Goal: Task Accomplishment & Management: Manage account settings

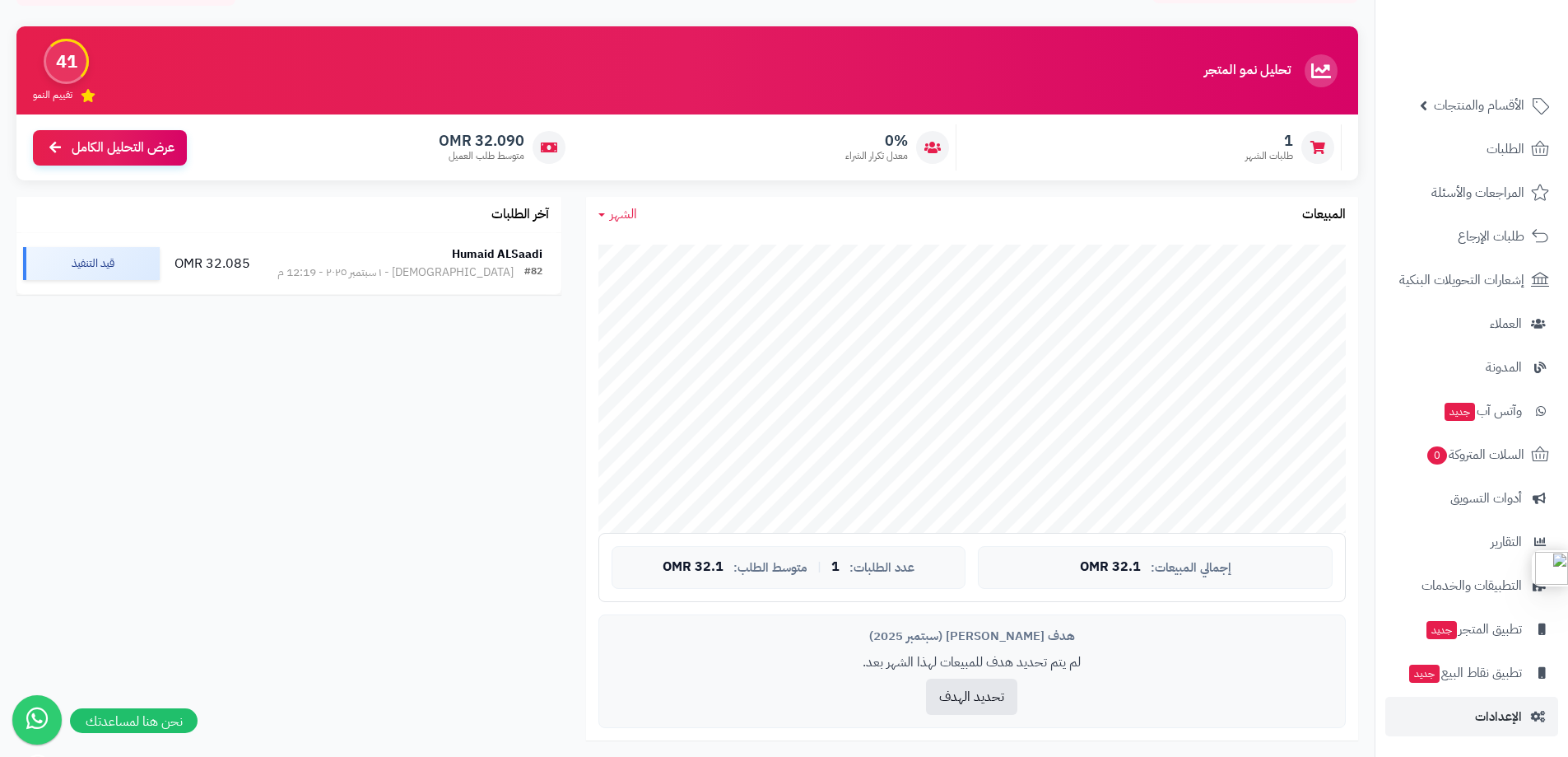
scroll to position [330, 0]
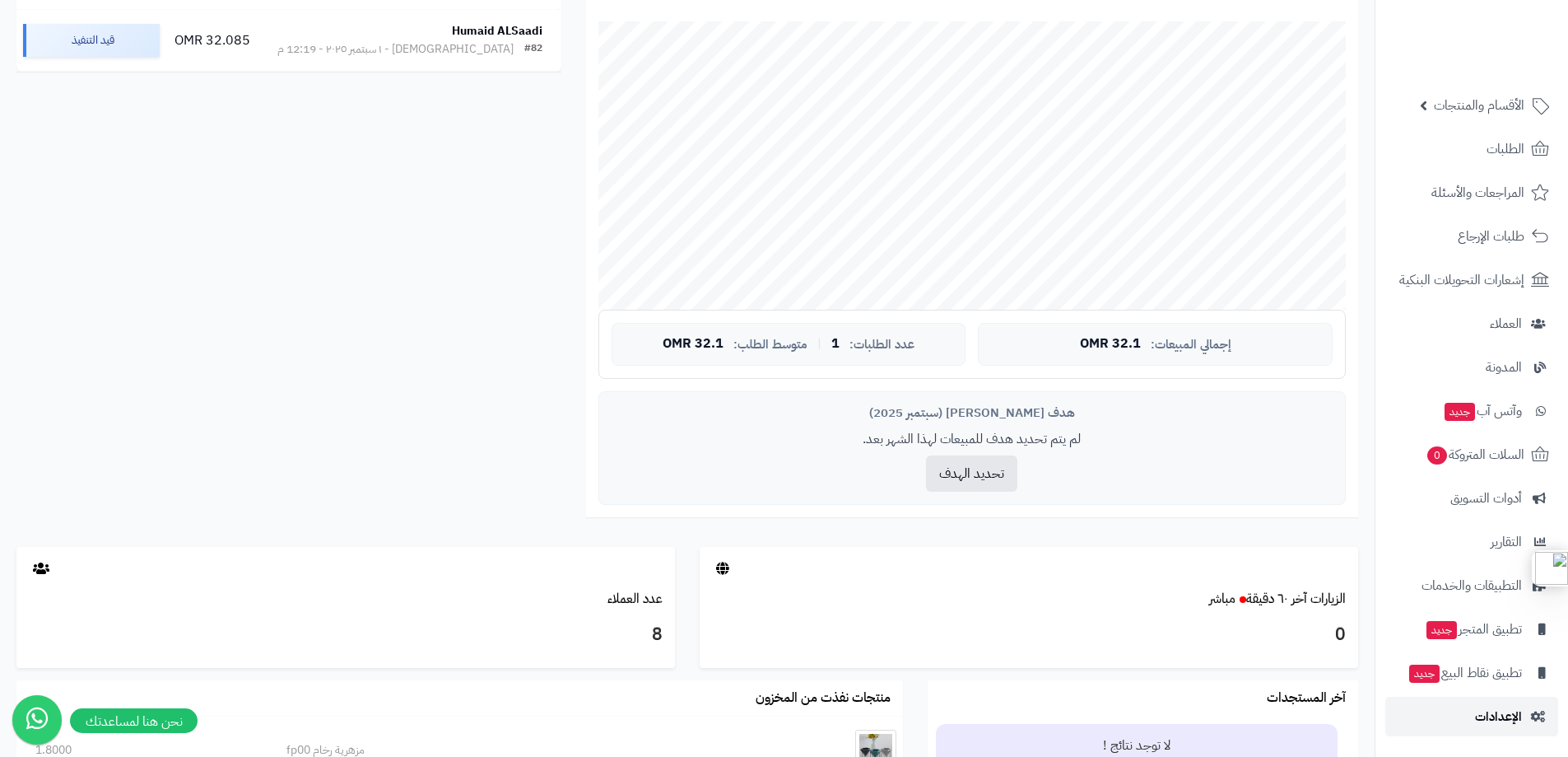
click at [1502, 709] on span "الإعدادات" at bounding box center [1499, 716] width 47 height 23
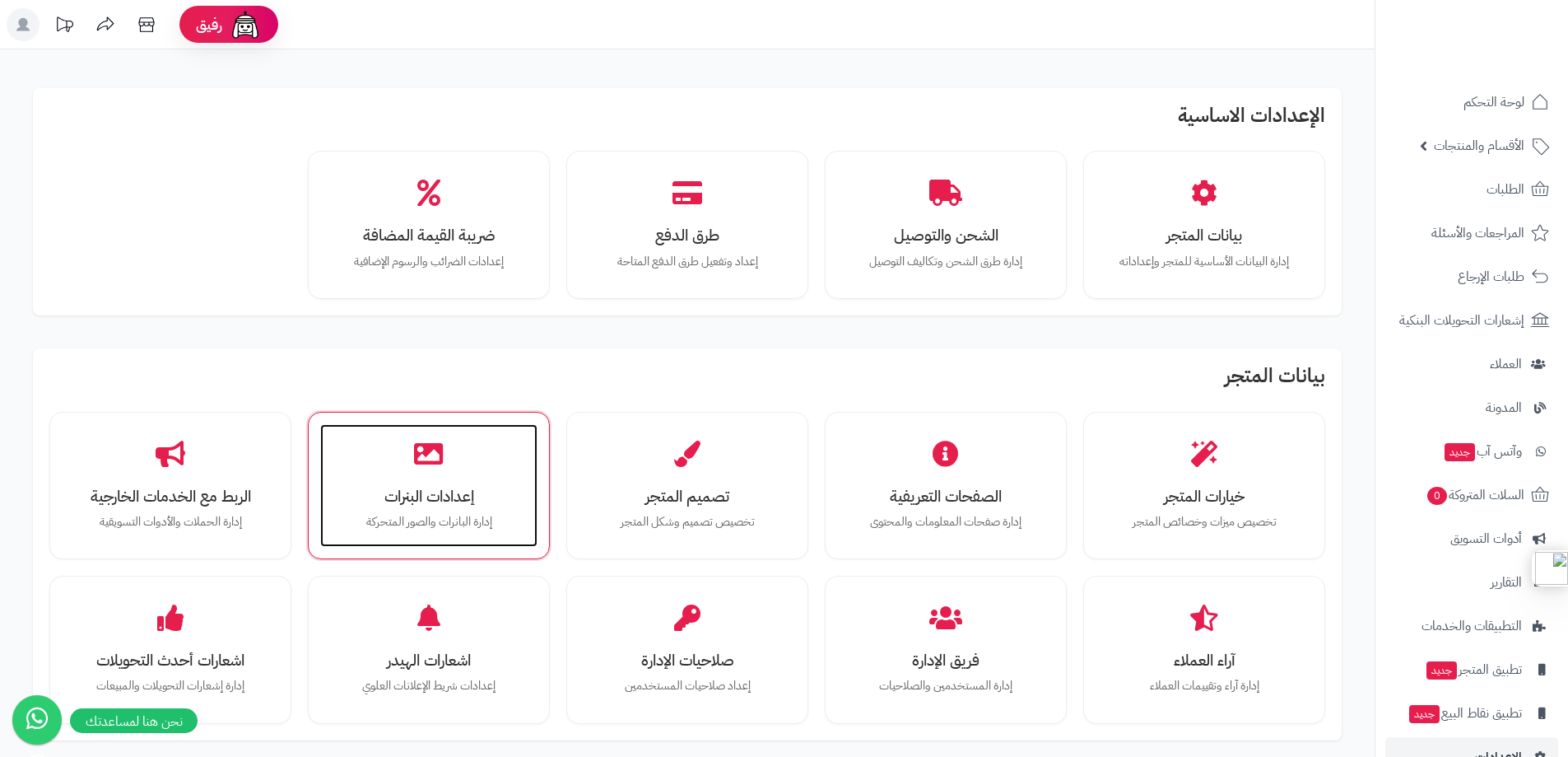
click at [438, 459] on icon at bounding box center [429, 454] width 29 height 29
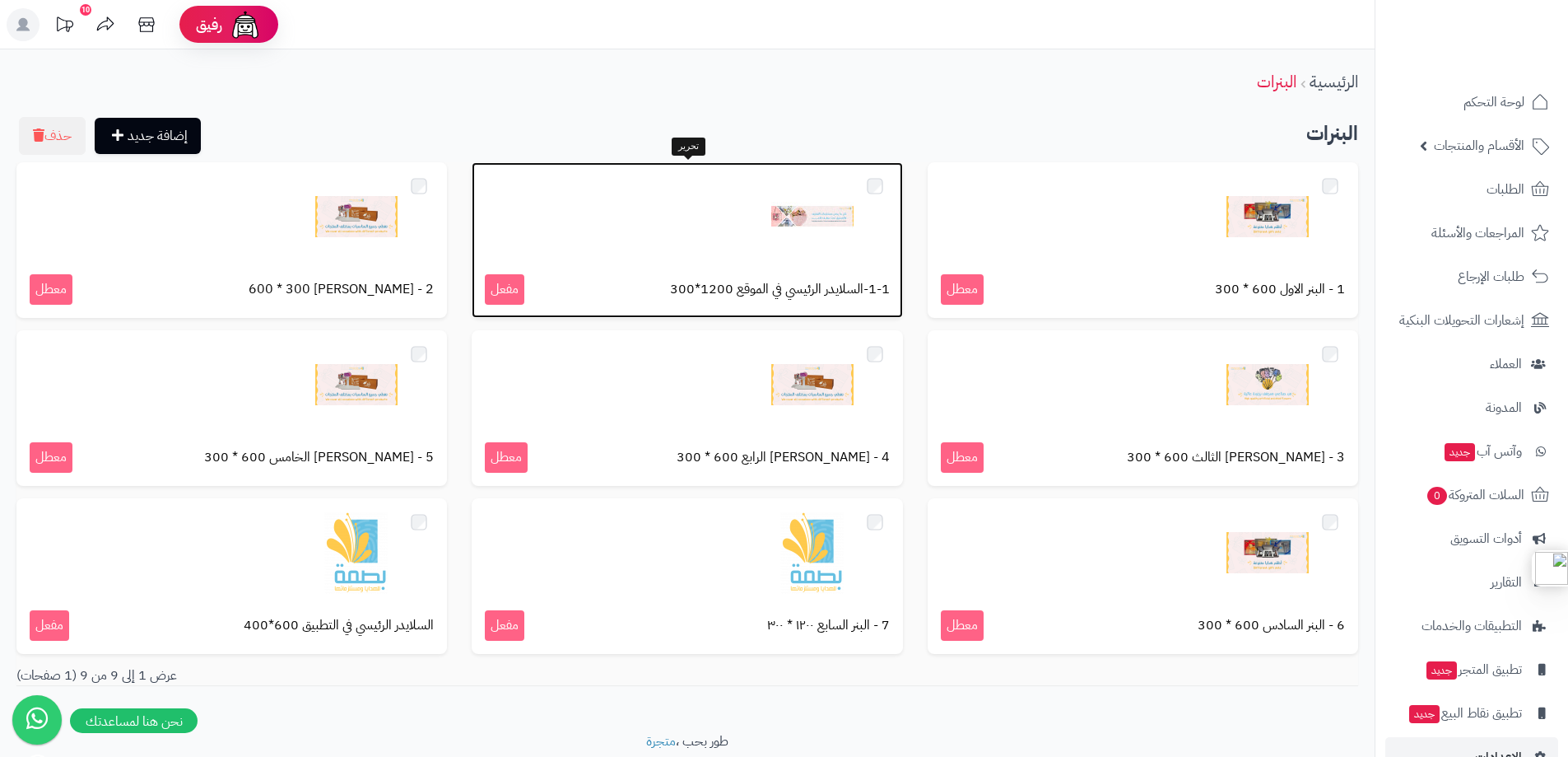
click at [751, 228] on div at bounding box center [687, 217] width 404 height 82
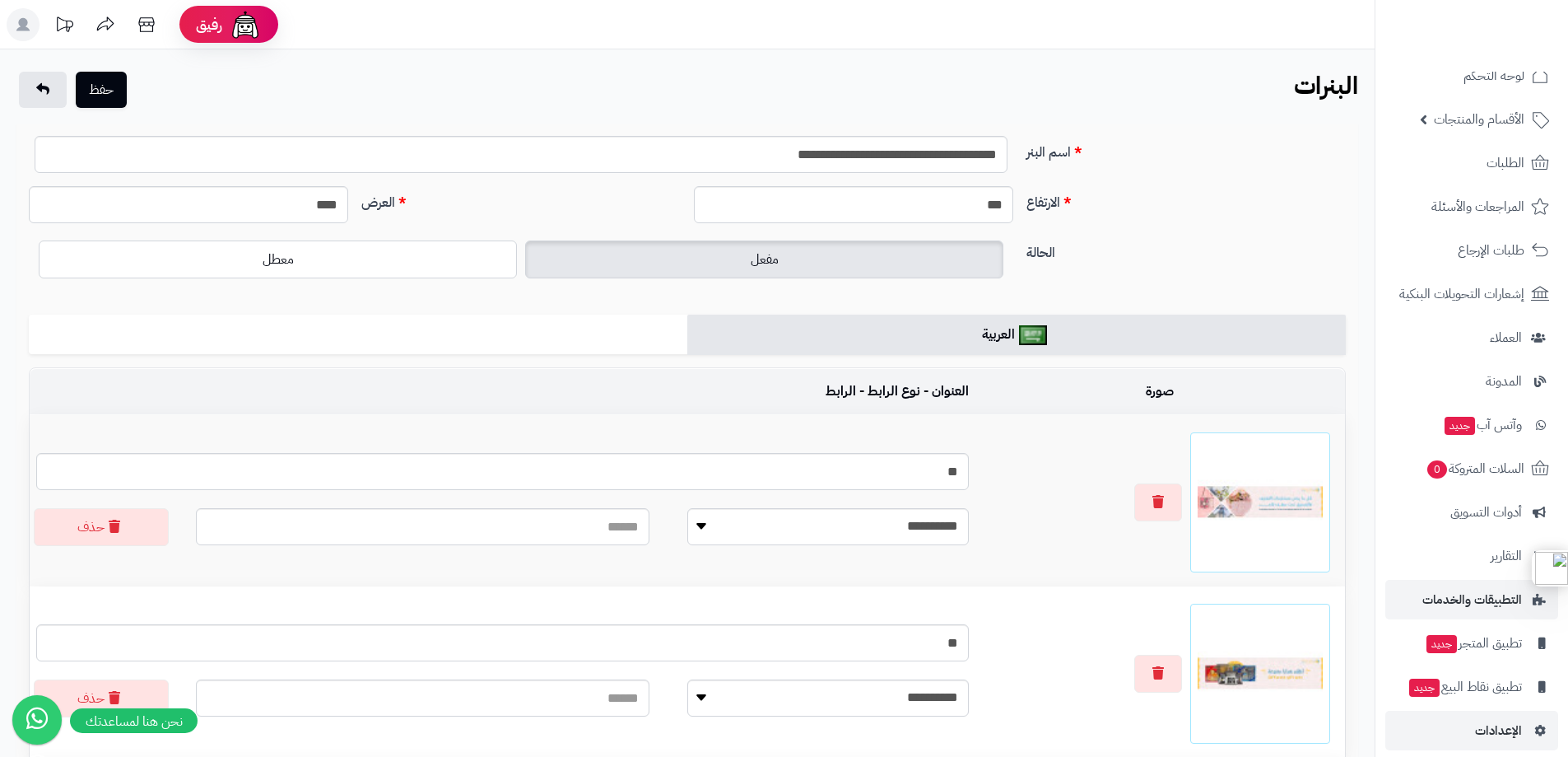
scroll to position [40, 0]
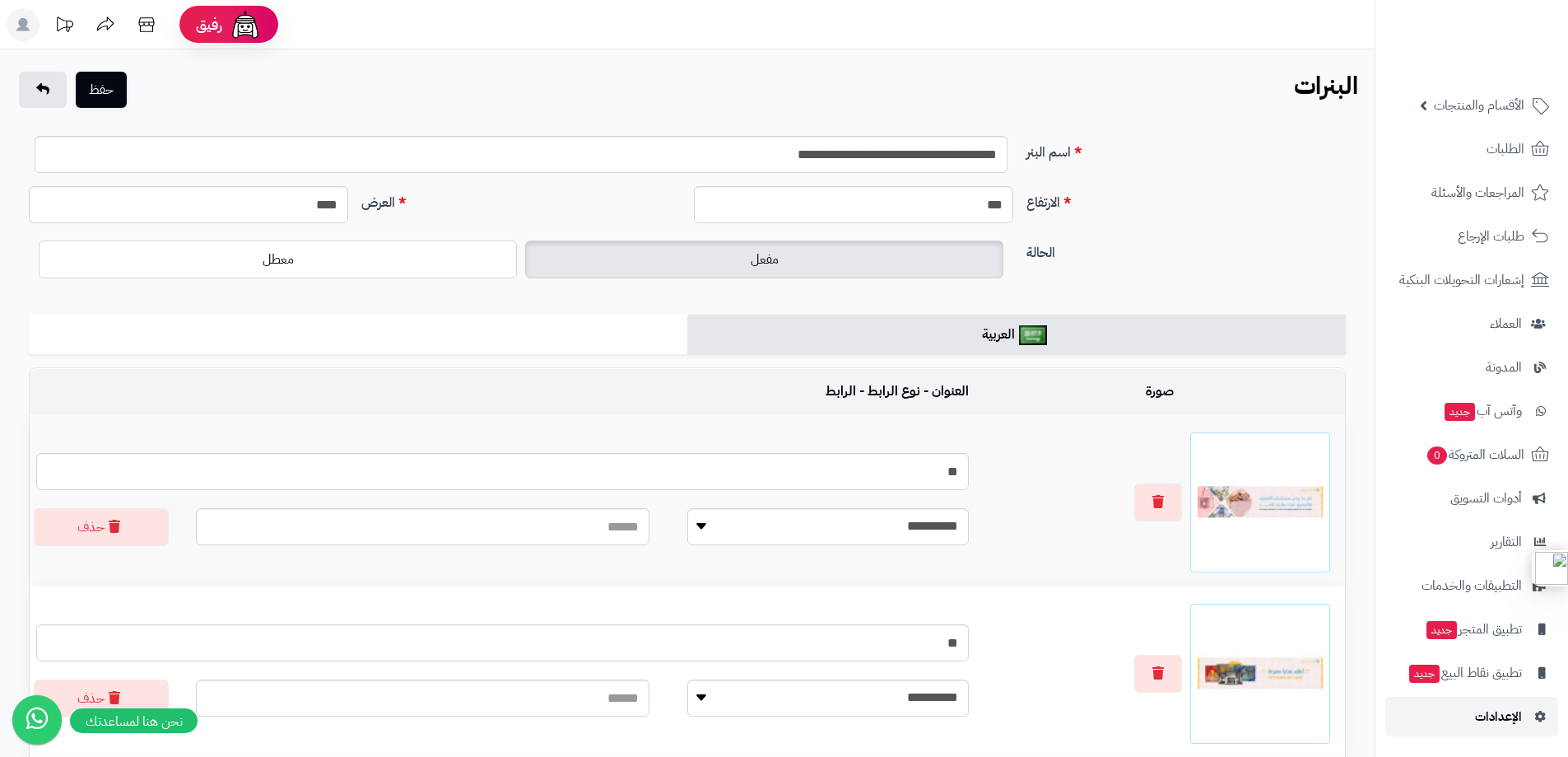
click at [1505, 724] on span "الإعدادات" at bounding box center [1499, 716] width 47 height 23
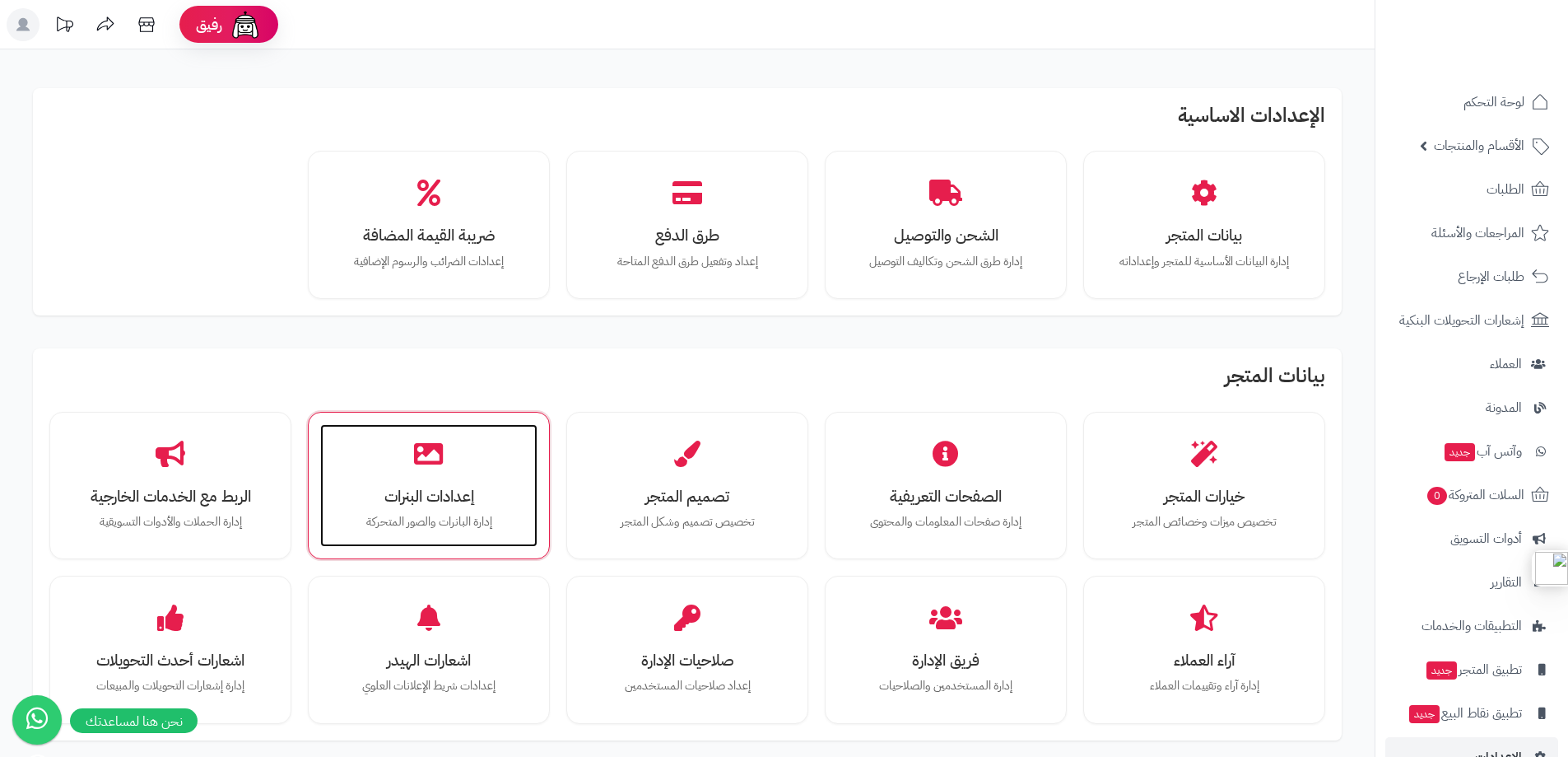
click at [414, 462] on icon at bounding box center [429, 454] width 29 height 29
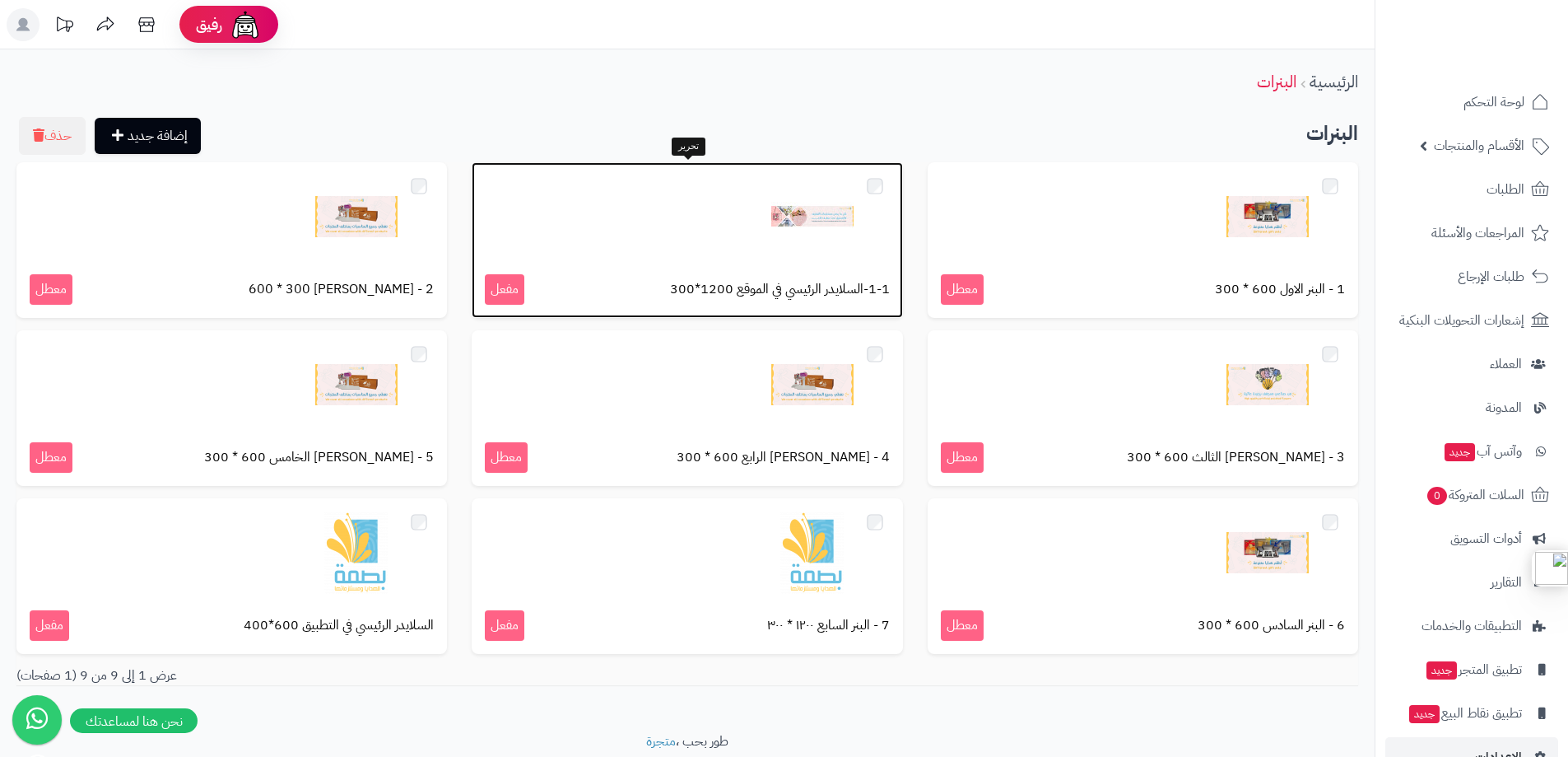
click at [769, 237] on div at bounding box center [687, 217] width 404 height 82
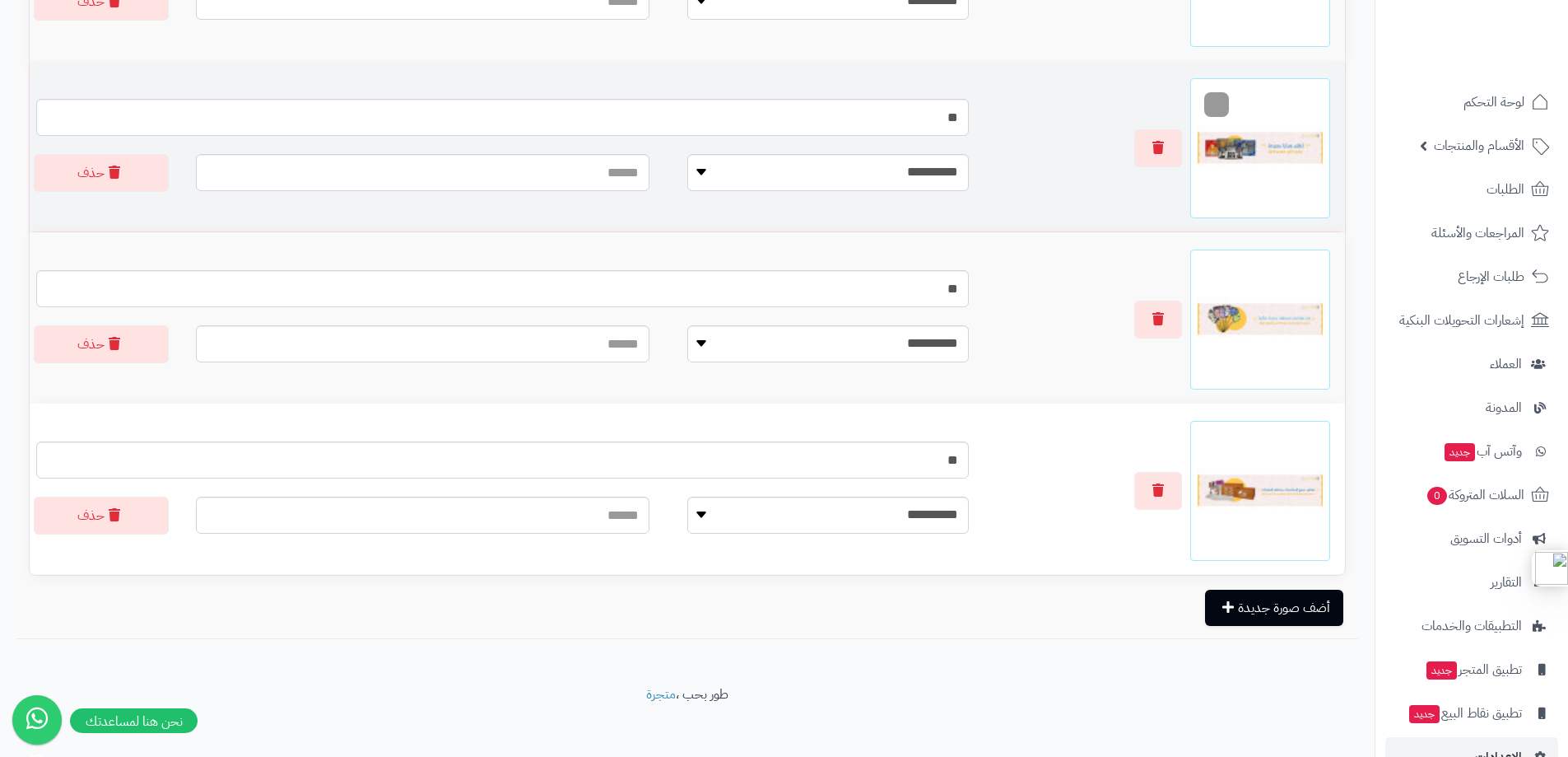
scroll to position [537, 0]
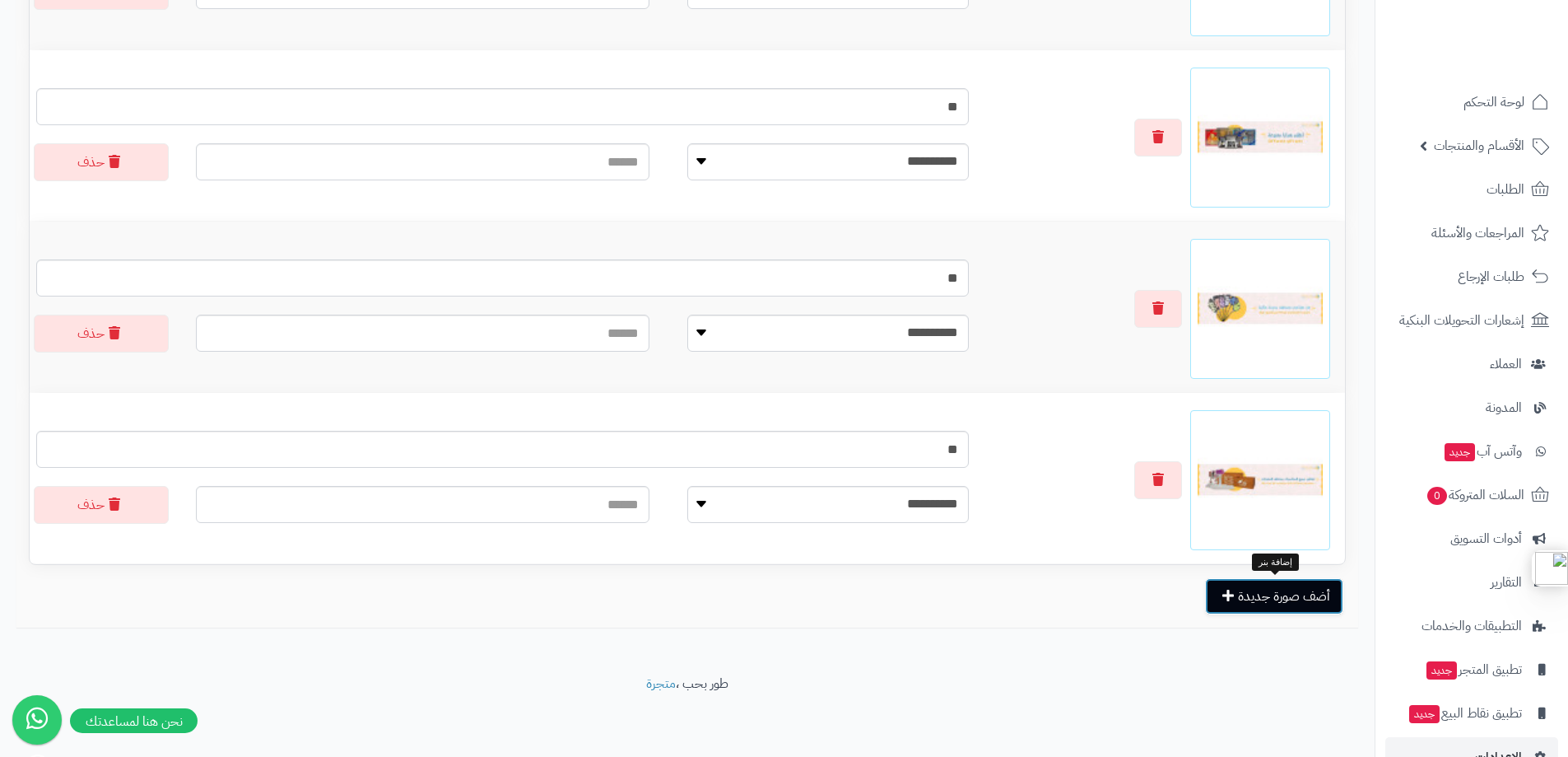
click at [1237, 589] on button "أضف صورة جديدة" at bounding box center [1275, 597] width 138 height 36
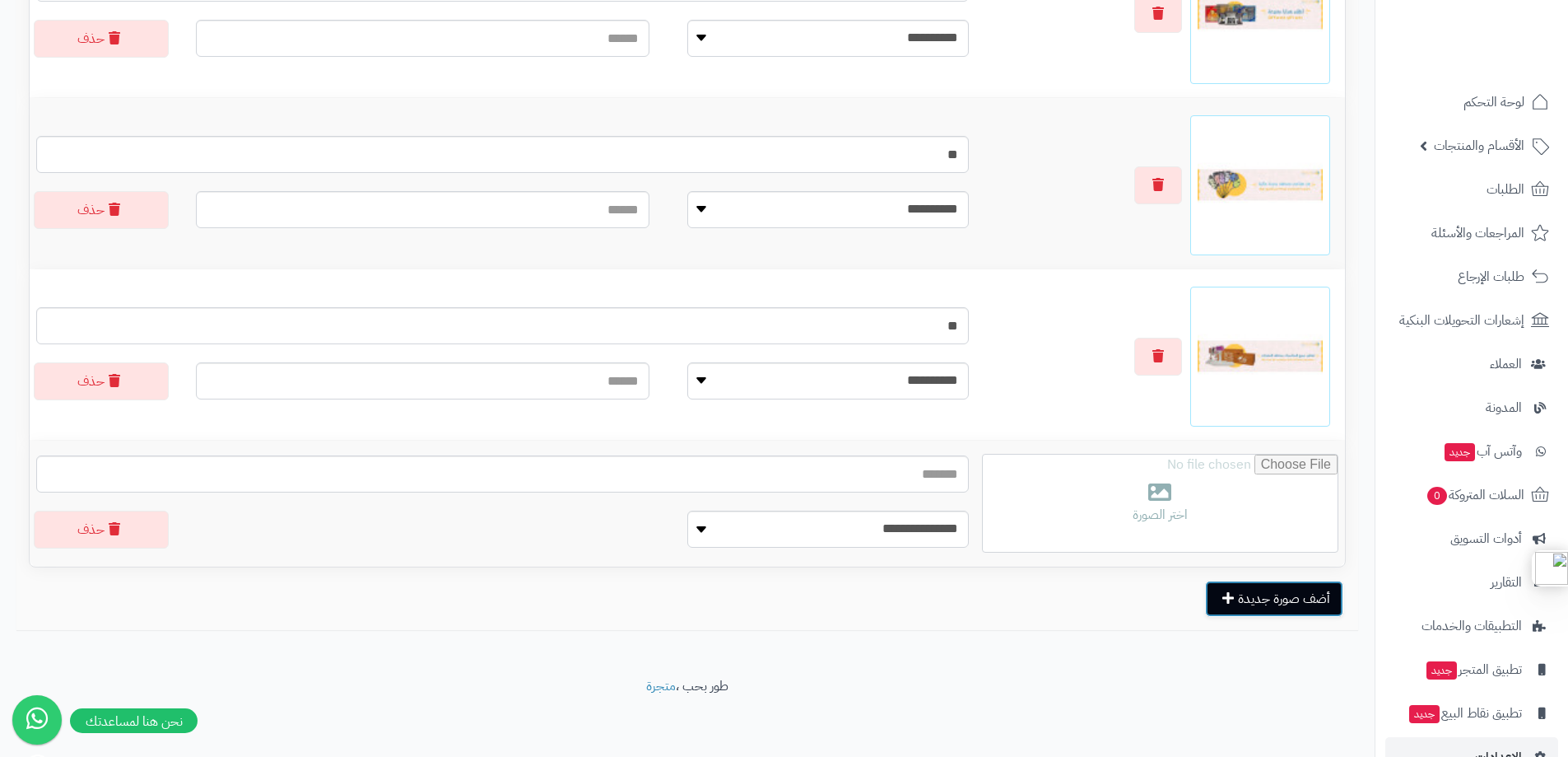
scroll to position [662, 0]
click at [1255, 601] on button "أضف صورة جديدة" at bounding box center [1275, 597] width 138 height 36
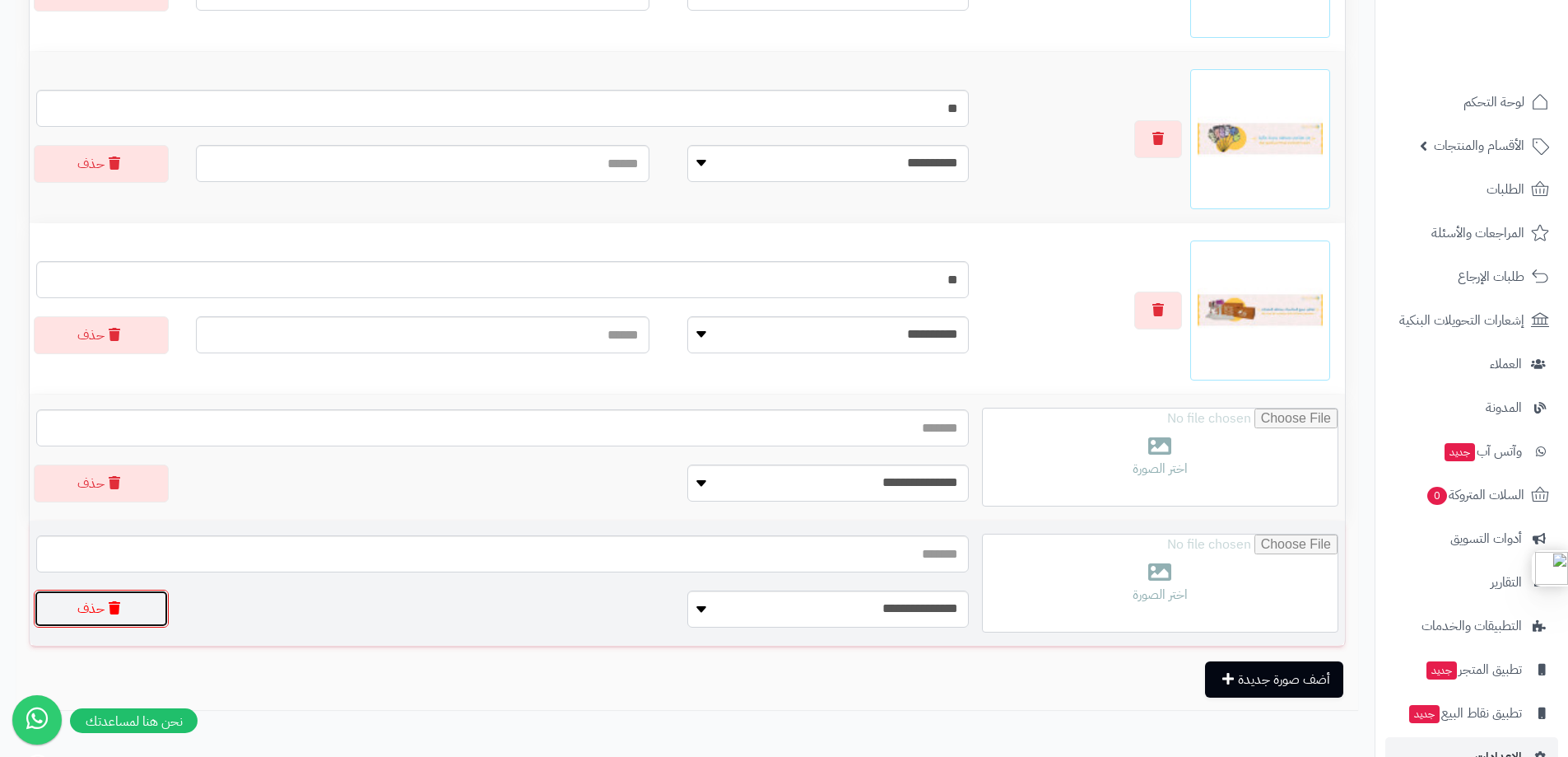
click at [91, 610] on button "حذف" at bounding box center [101, 609] width 135 height 38
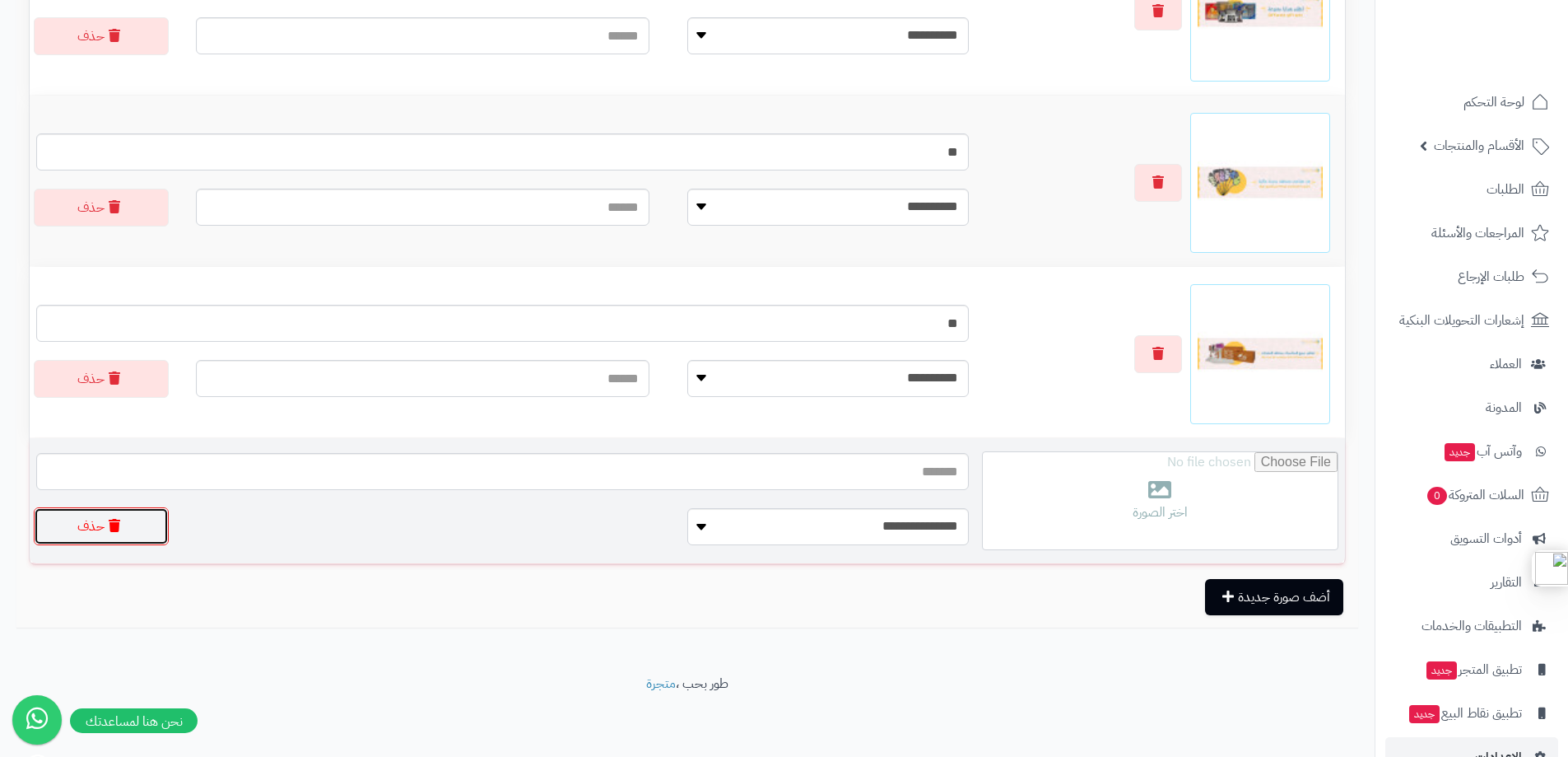
click at [98, 527] on button "حذف" at bounding box center [101, 527] width 135 height 38
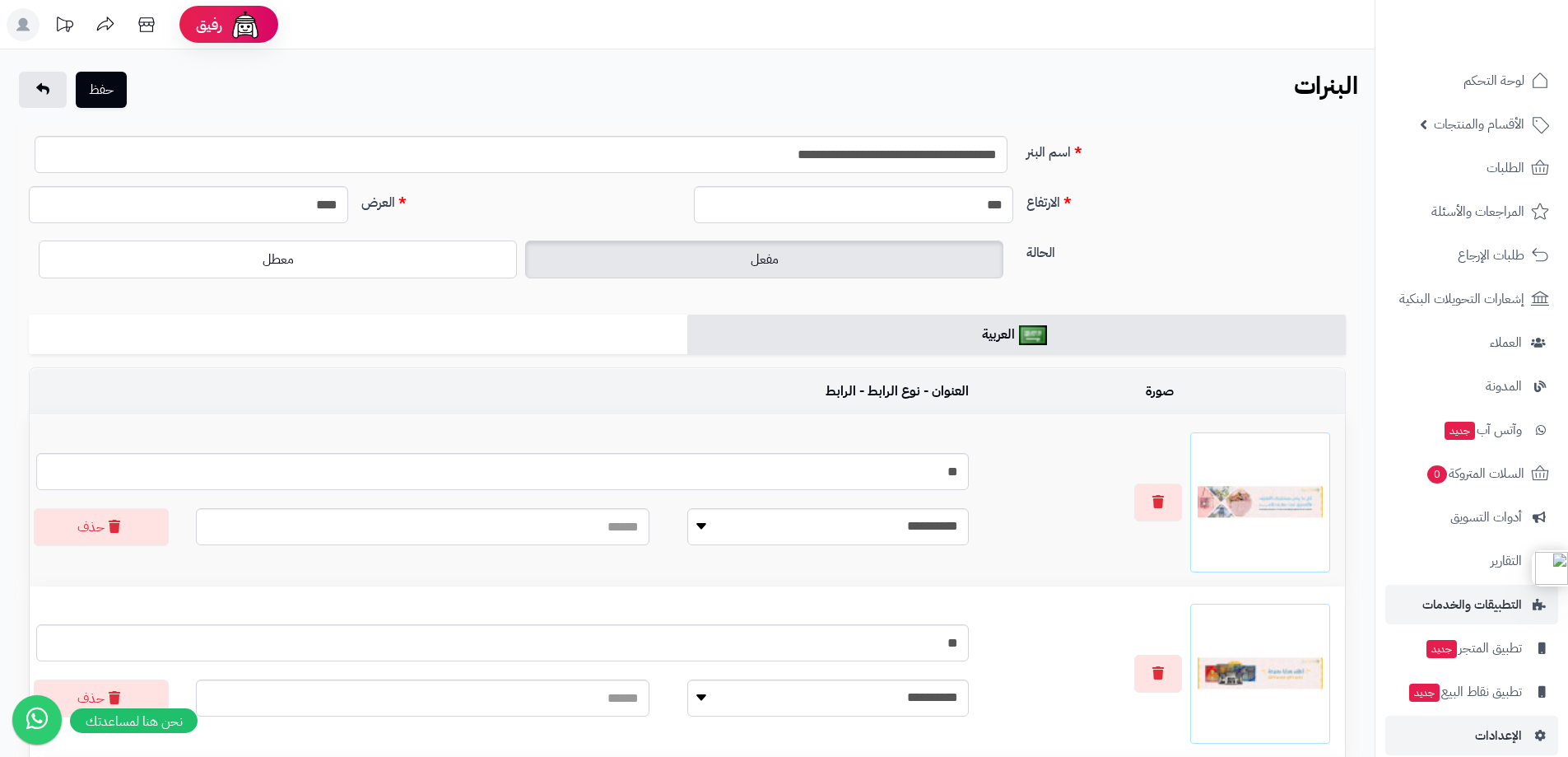
scroll to position [40, 0]
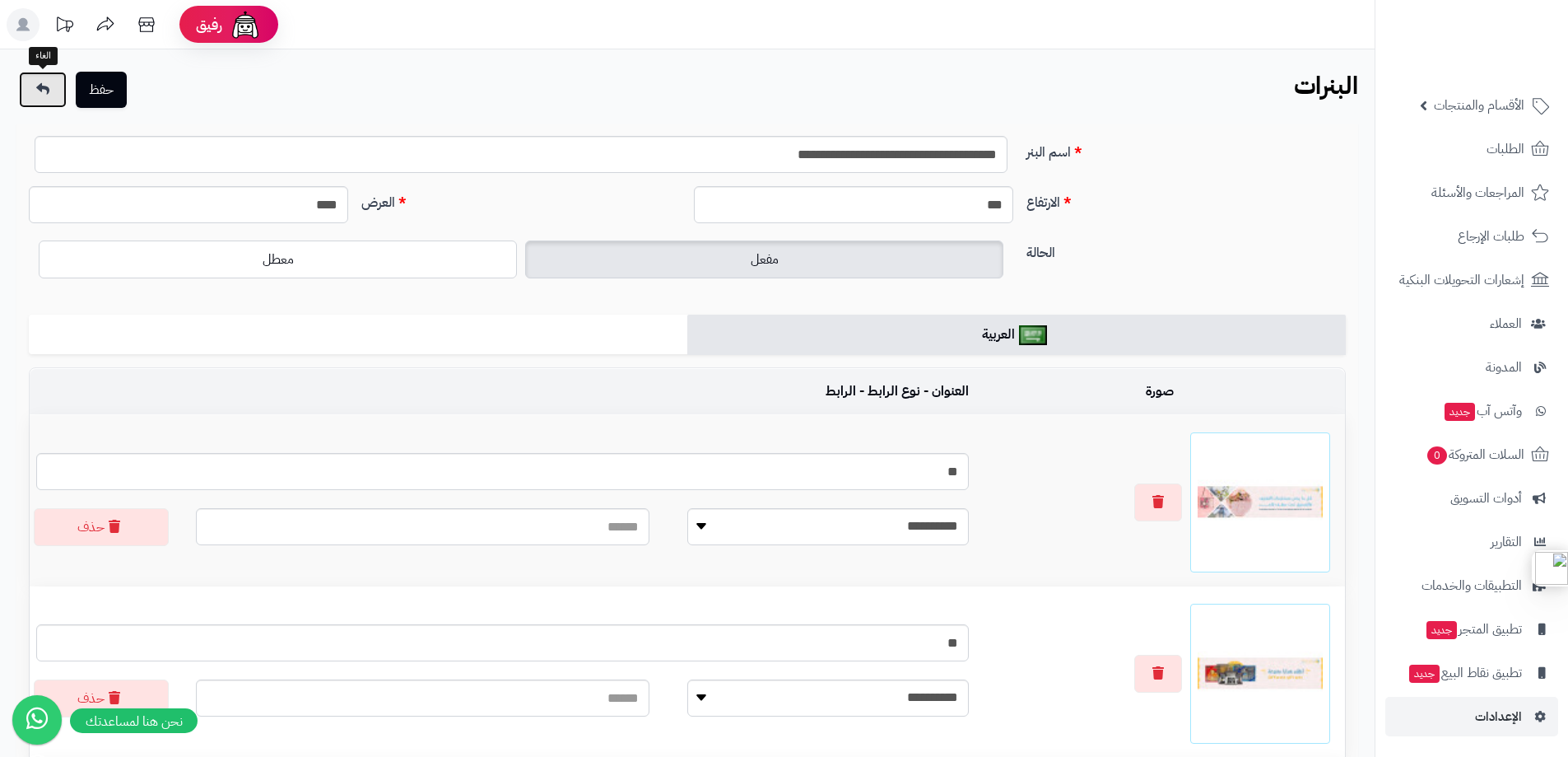
click at [44, 90] on icon at bounding box center [43, 88] width 13 height 13
